Goal: Book appointment/travel/reservation

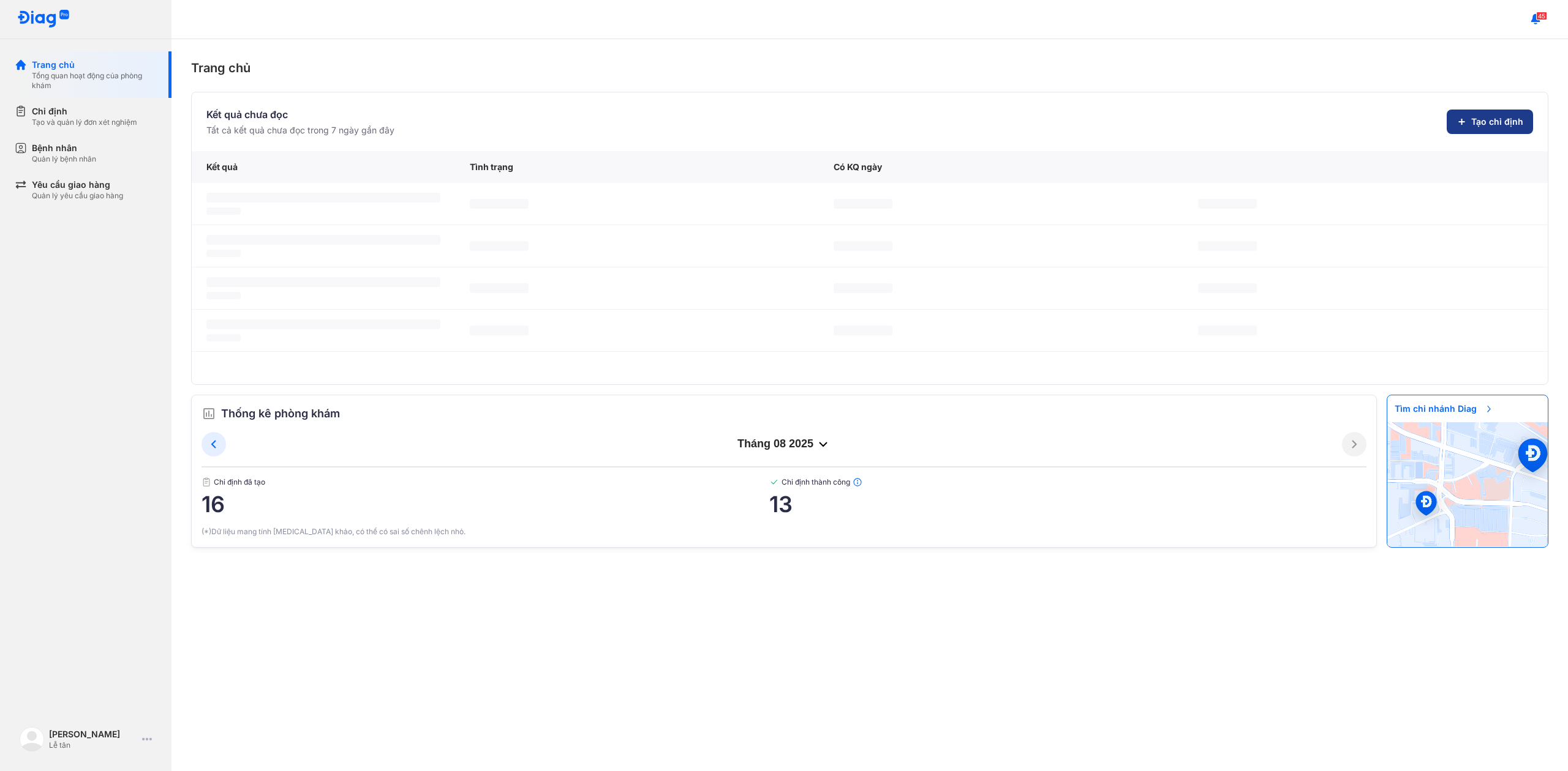
click at [1496, 125] on span "Tạo chỉ định" at bounding box center [1497, 121] width 52 height 12
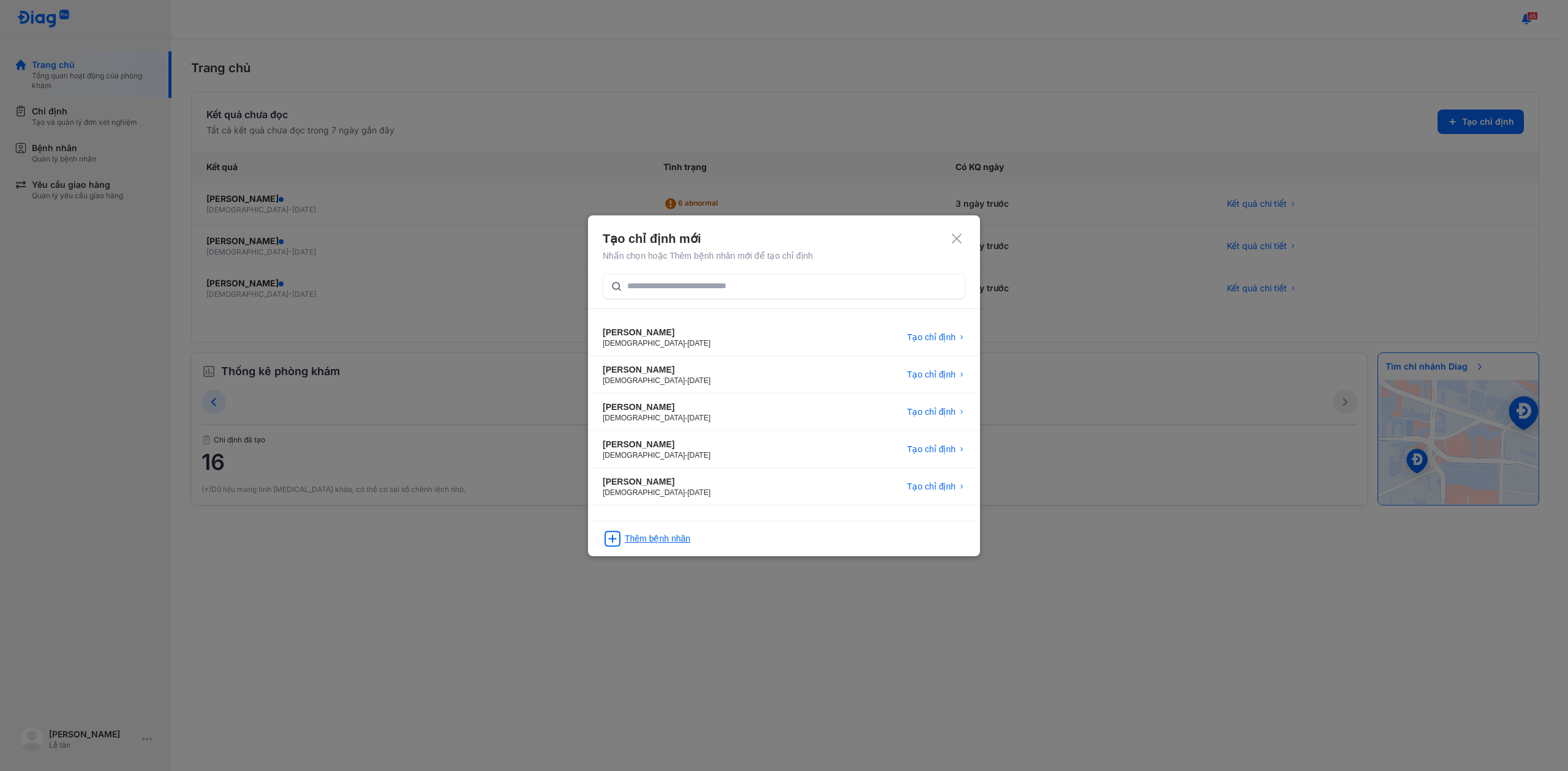
click at [658, 547] on div "Thêm bệnh nhân" at bounding box center [783, 535] width 392 height 29
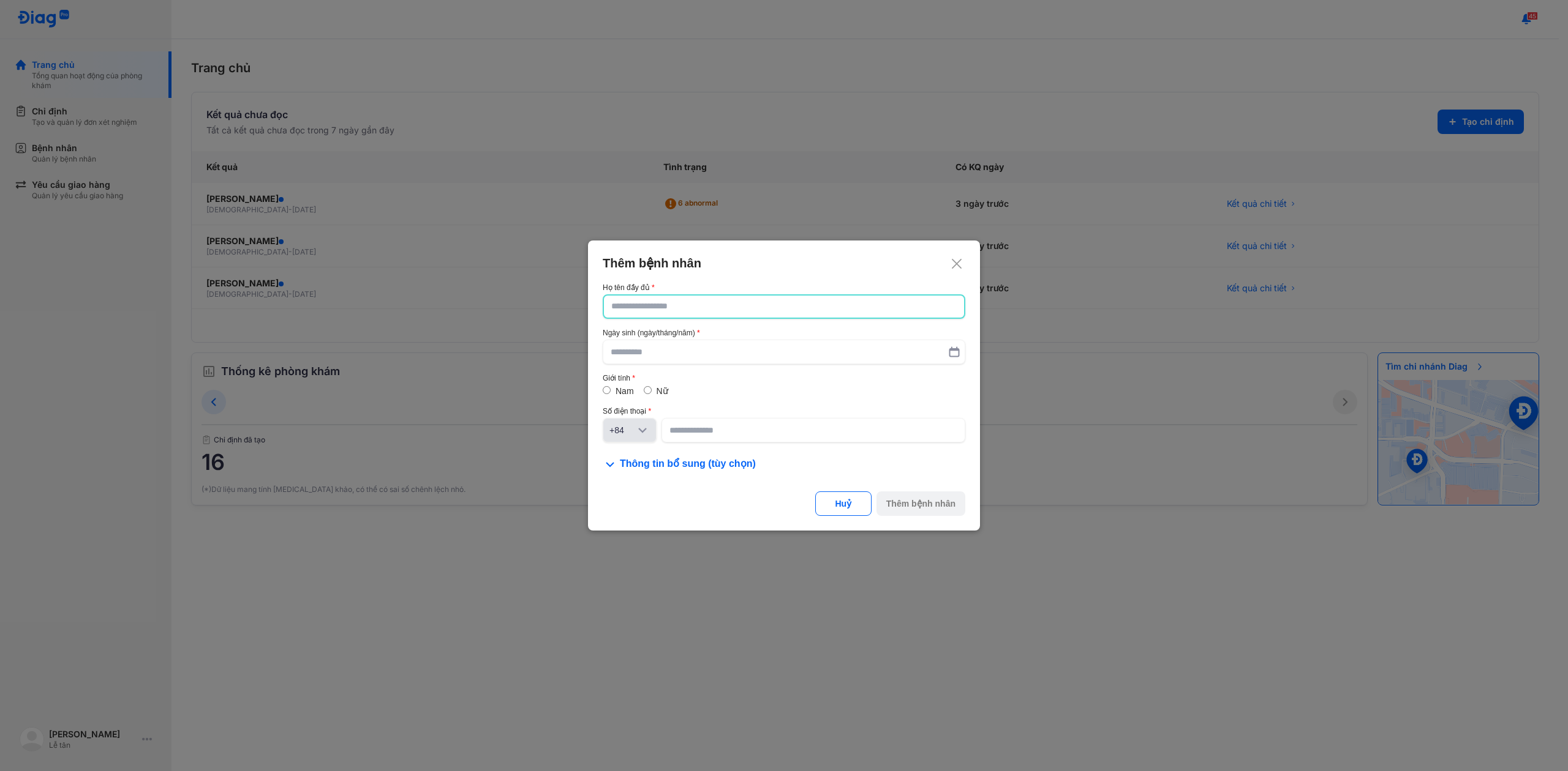
click at [686, 309] on input "text" at bounding box center [784, 307] width 346 height 22
type input "**********"
click at [681, 342] on input "text" at bounding box center [783, 352] width 347 height 22
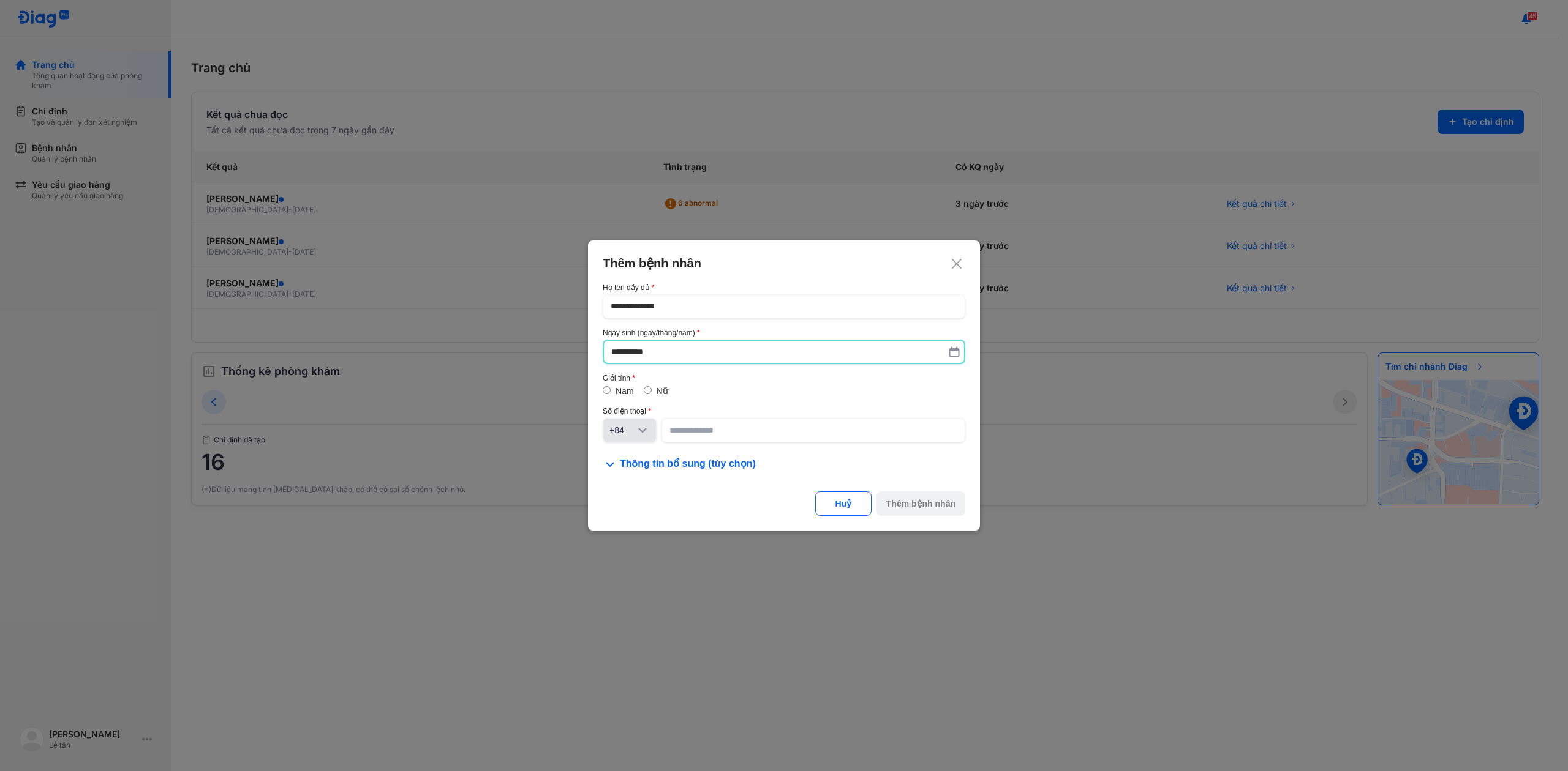
type input "**********"
click at [654, 393] on div "Nữ" at bounding box center [656, 392] width 25 height 12
click at [707, 433] on input at bounding box center [814, 430] width 286 height 22
type input "**********"
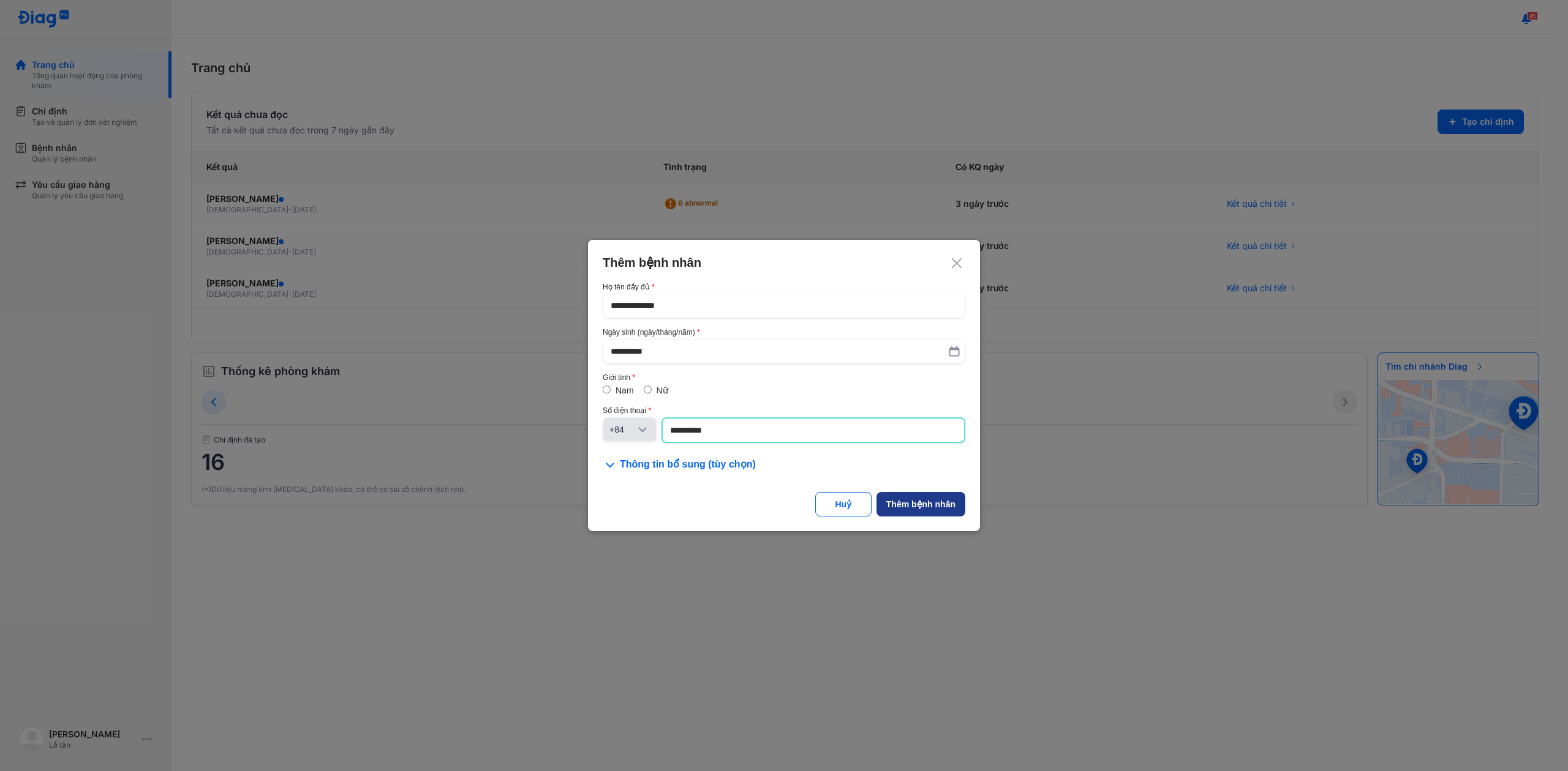
click at [926, 507] on div "Thêm bệnh nhân" at bounding box center [920, 504] width 69 height 12
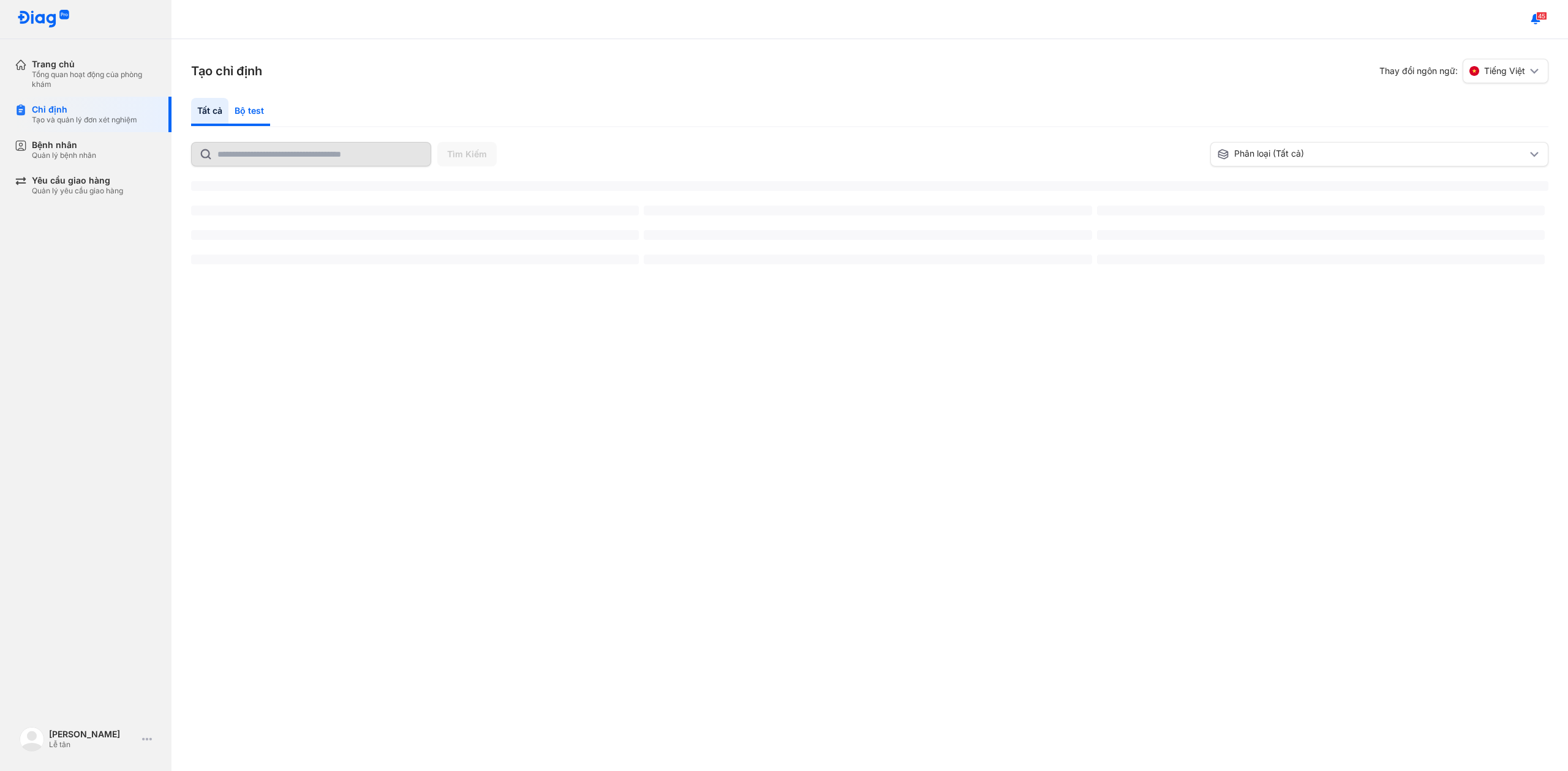
click at [266, 116] on div "Bộ test" at bounding box center [249, 112] width 41 height 29
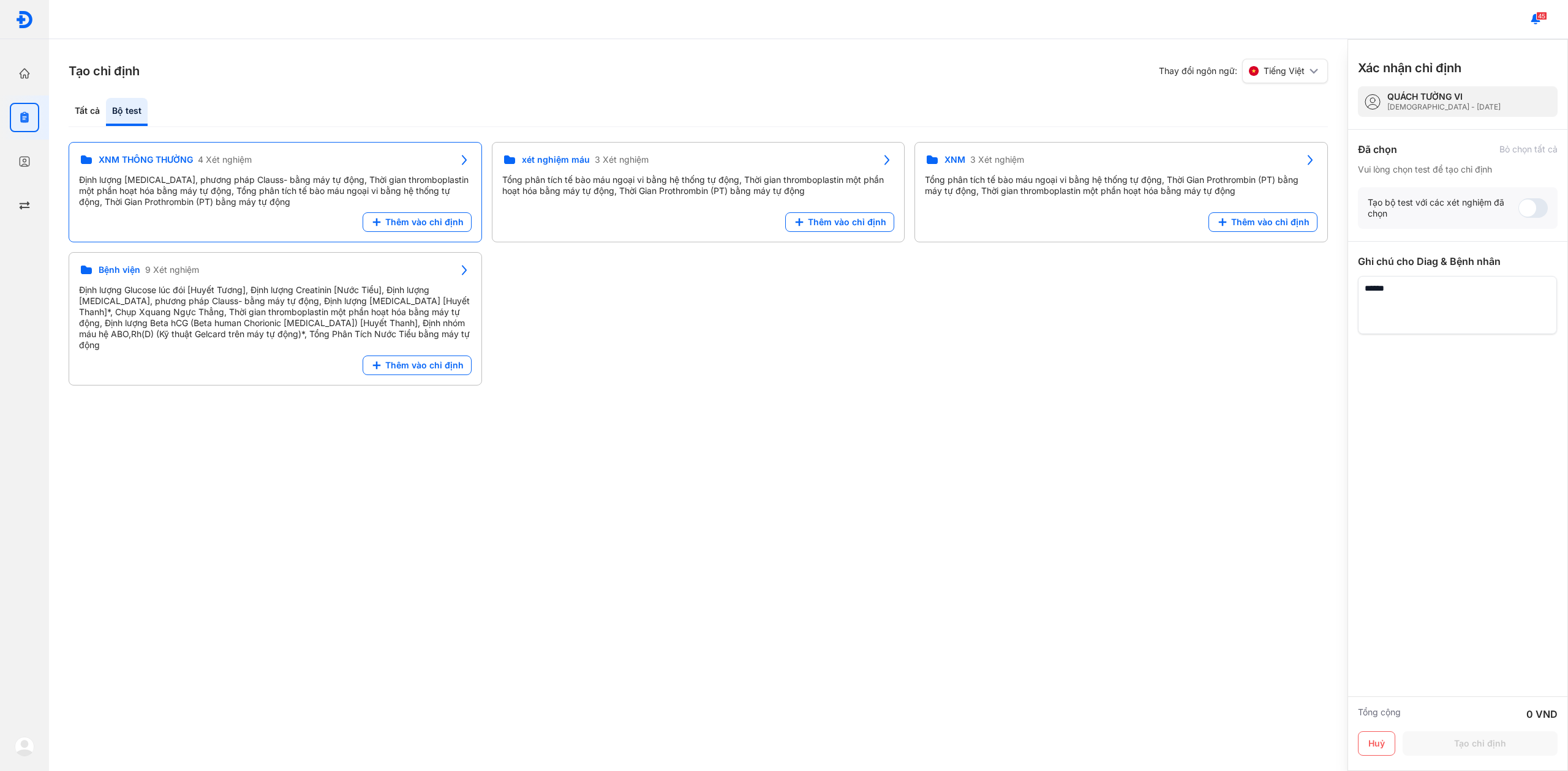
click at [464, 158] on use at bounding box center [464, 161] width 5 height 10
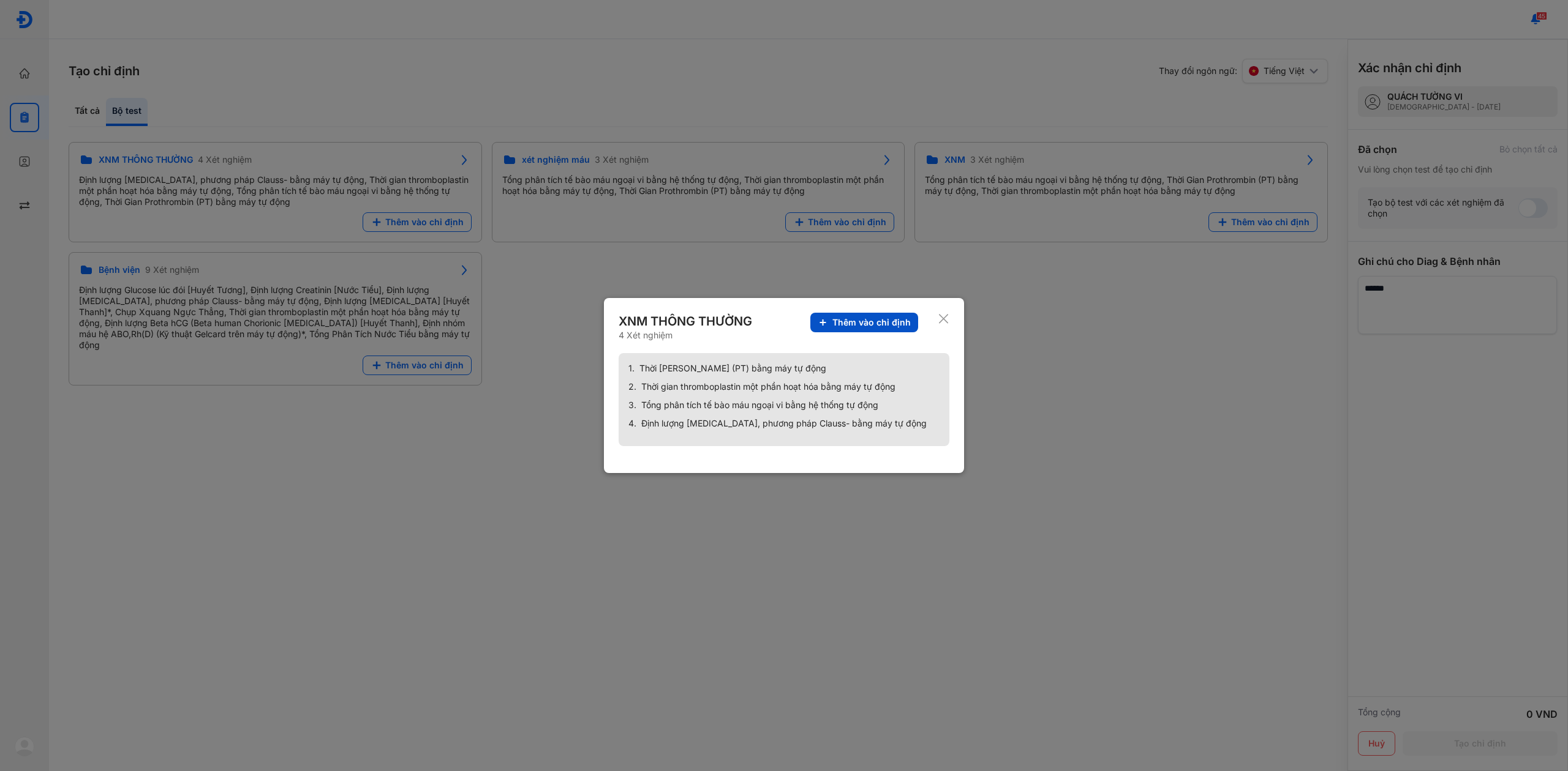
click at [817, 326] on button "Thêm vào chỉ định" at bounding box center [864, 323] width 108 height 20
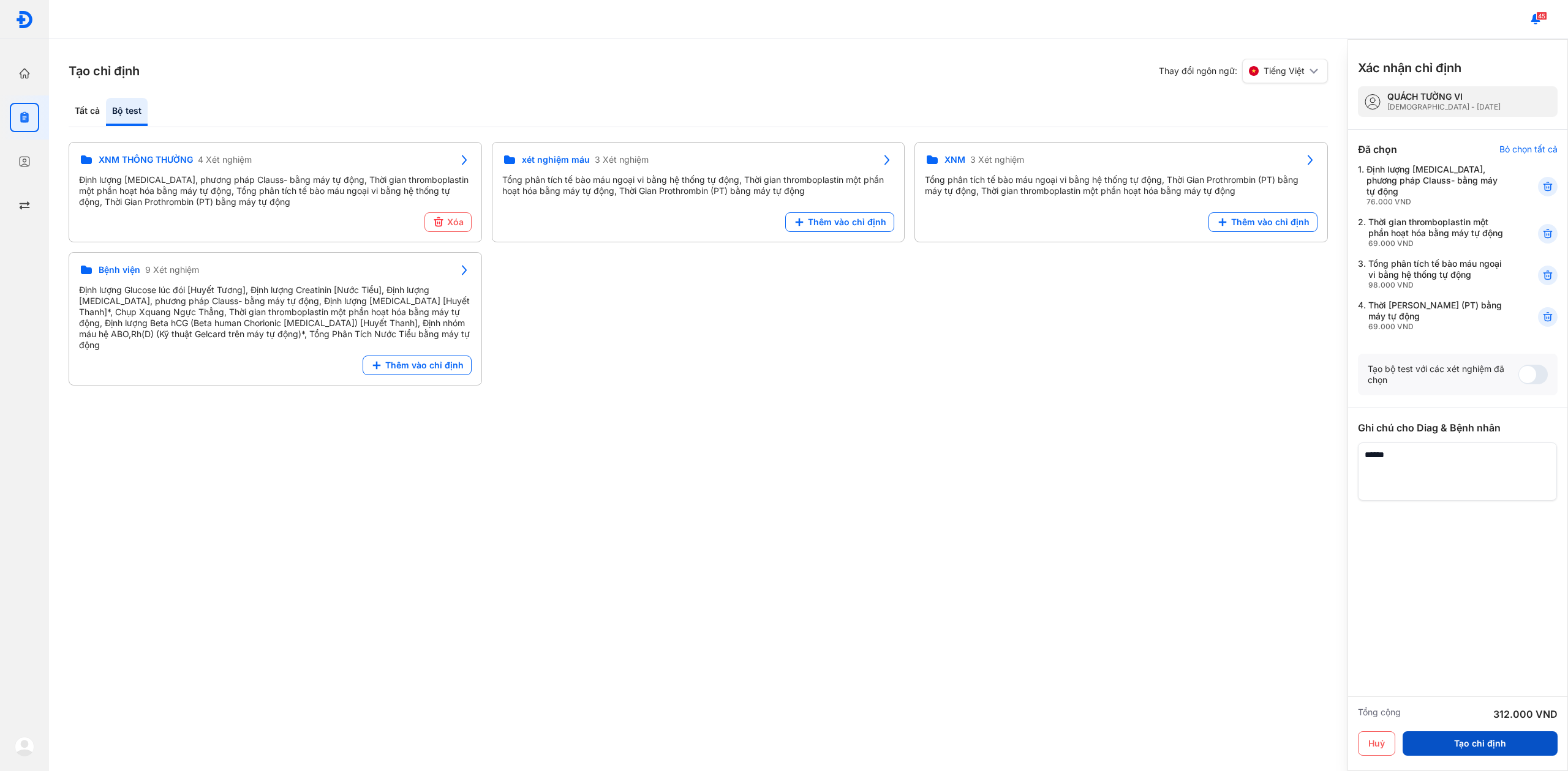
click at [1473, 747] on button "Tạo chỉ định" at bounding box center [1479, 743] width 155 height 25
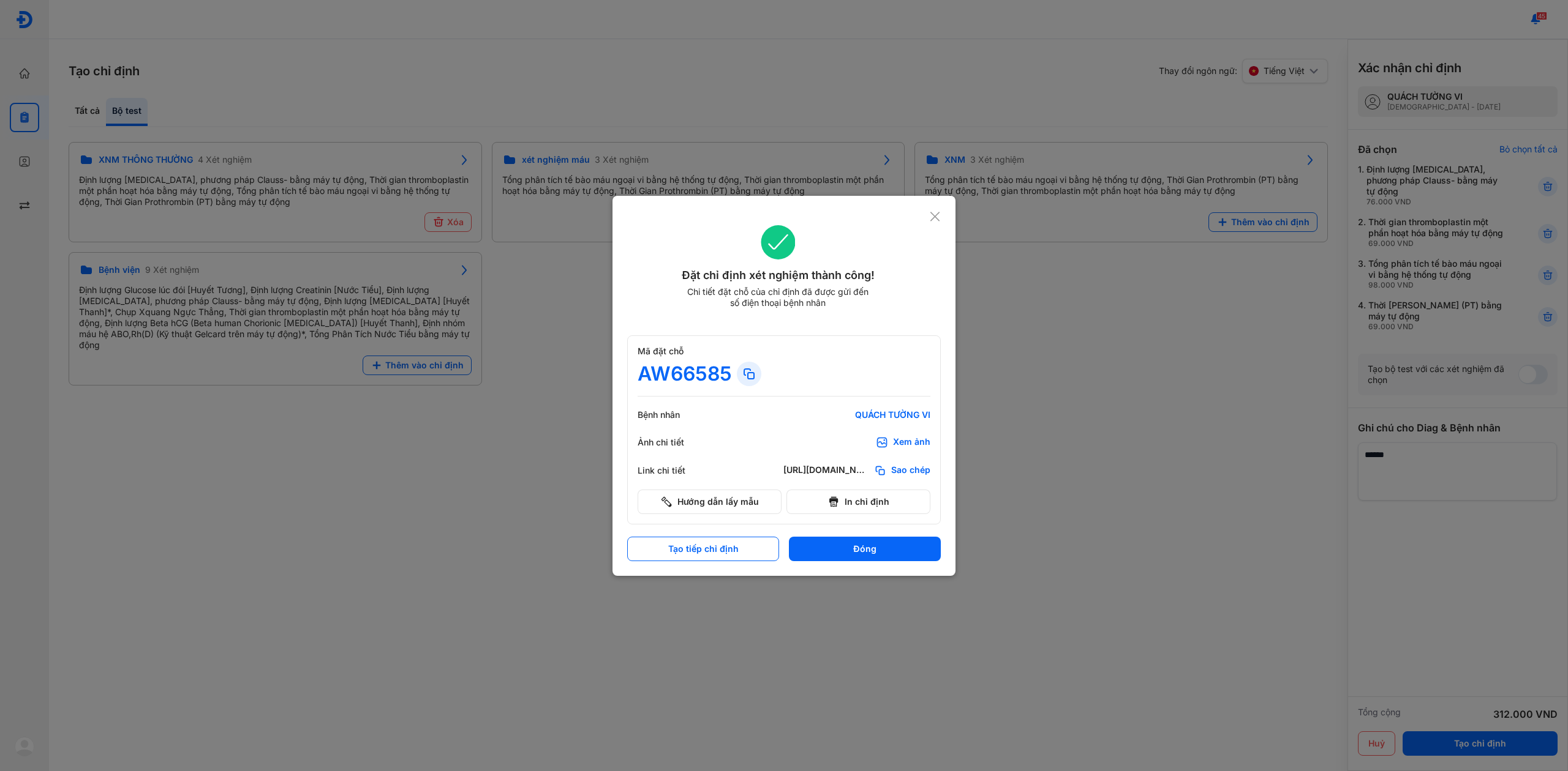
click at [912, 436] on div "Xem ảnh" at bounding box center [911, 442] width 38 height 12
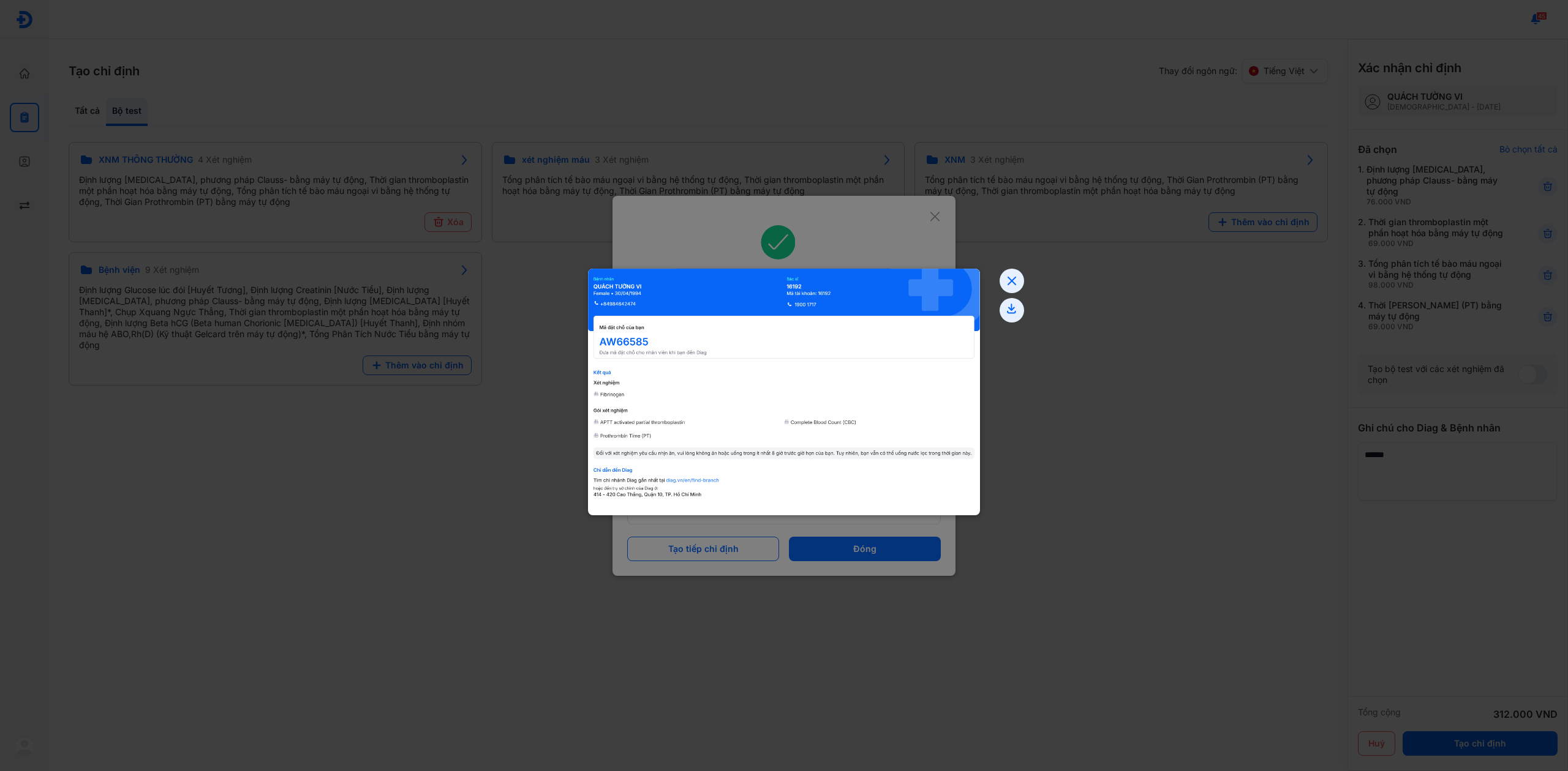
click at [815, 416] on img at bounding box center [783, 385] width 392 height 234
click at [626, 345] on img at bounding box center [783, 385] width 392 height 234
